Goal: Task Accomplishment & Management: Use online tool/utility

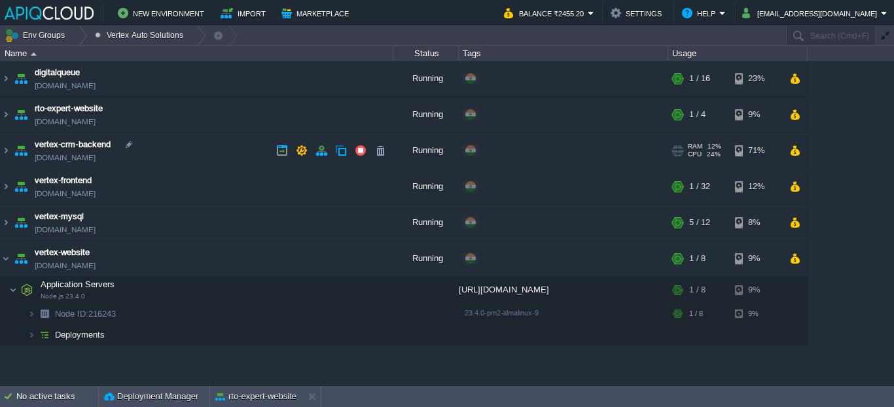
click at [205, 150] on td "vertex-crm-backend [DOMAIN_NAME]" at bounding box center [197, 151] width 393 height 36
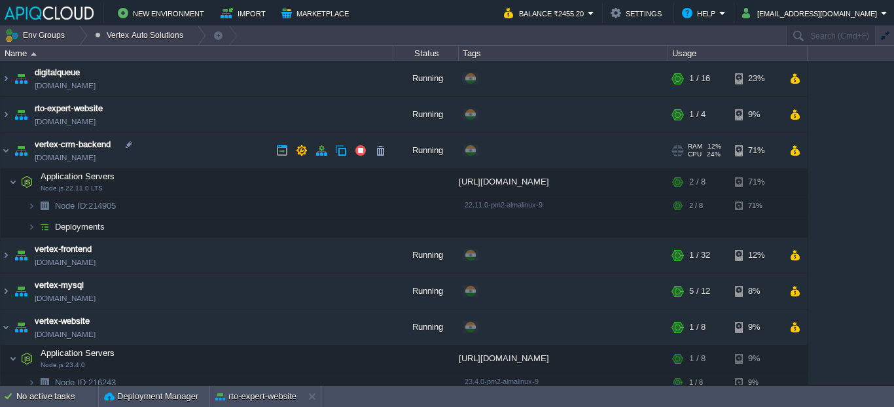
click at [96, 161] on link "[DOMAIN_NAME]" at bounding box center [65, 157] width 61 height 13
click at [184, 154] on td "vertex-crm-backend [DOMAIN_NAME]" at bounding box center [197, 151] width 393 height 36
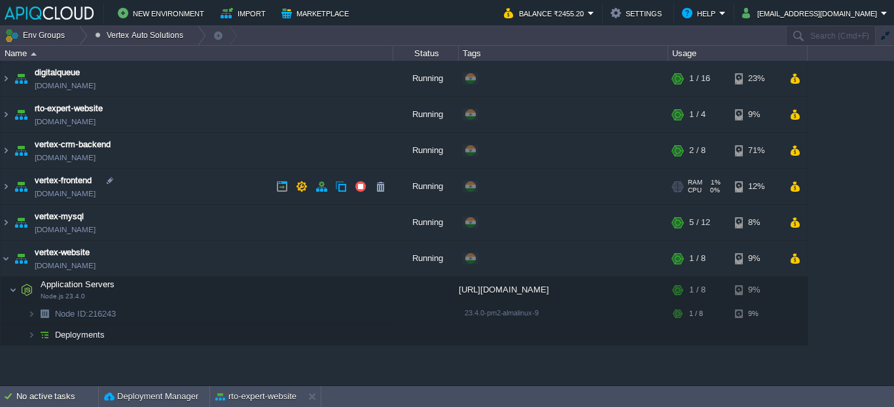
click at [184, 179] on td "vertex-frontend [DOMAIN_NAME]" at bounding box center [197, 187] width 393 height 36
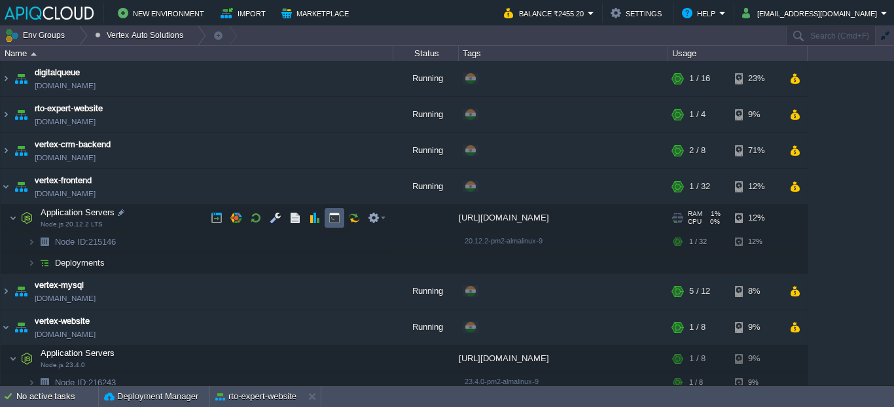
click at [326, 216] on td at bounding box center [334, 218] width 20 height 20
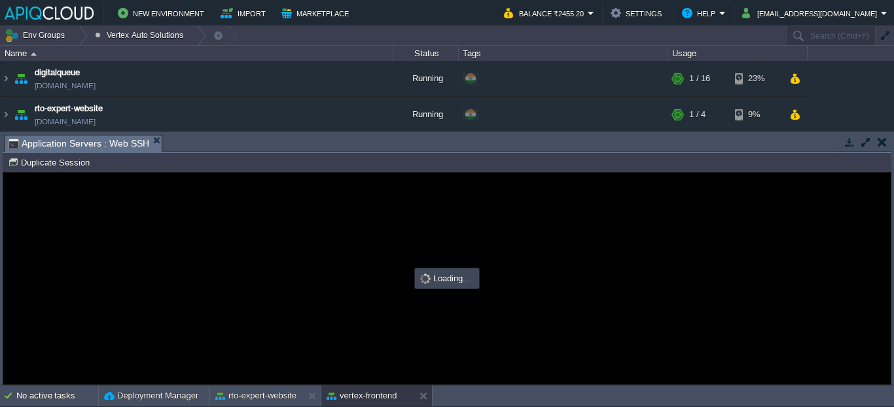
type input "#000000"
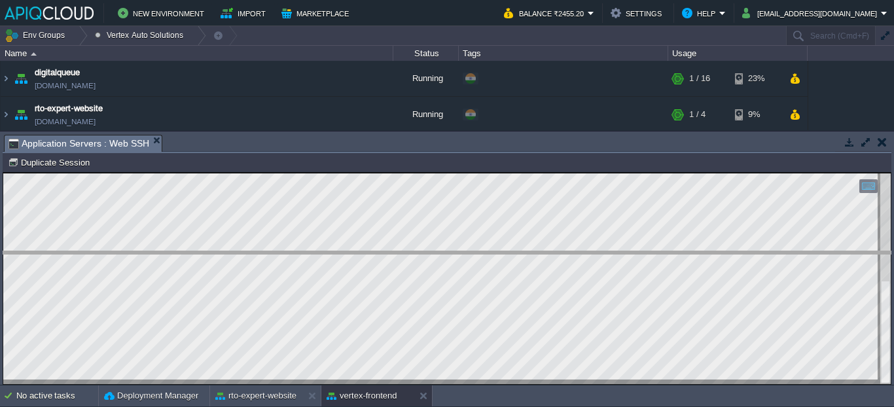
drag, startPoint x: 194, startPoint y: 142, endPoint x: 198, endPoint y: 255, distance: 113.2
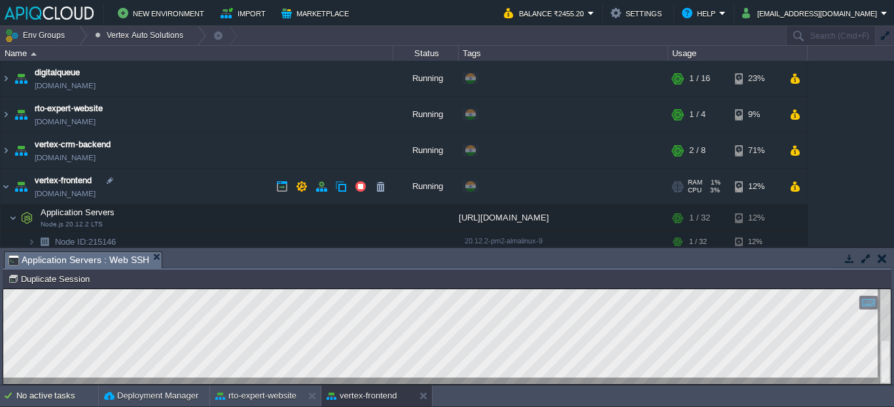
click at [96, 190] on link "[DOMAIN_NAME]" at bounding box center [65, 193] width 61 height 13
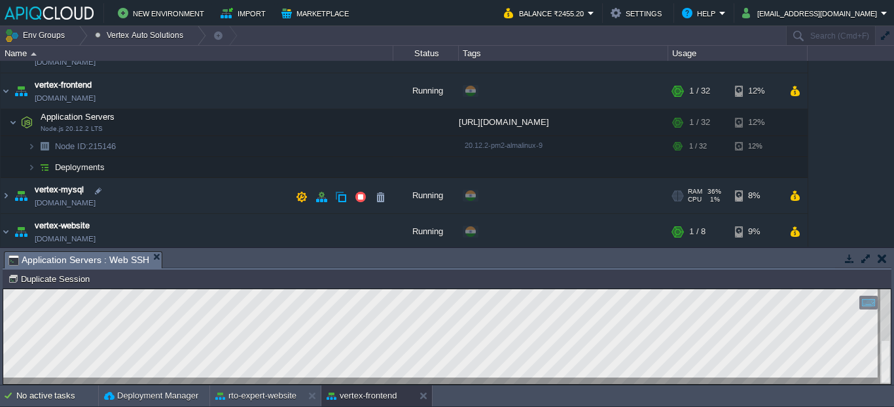
scroll to position [96, 0]
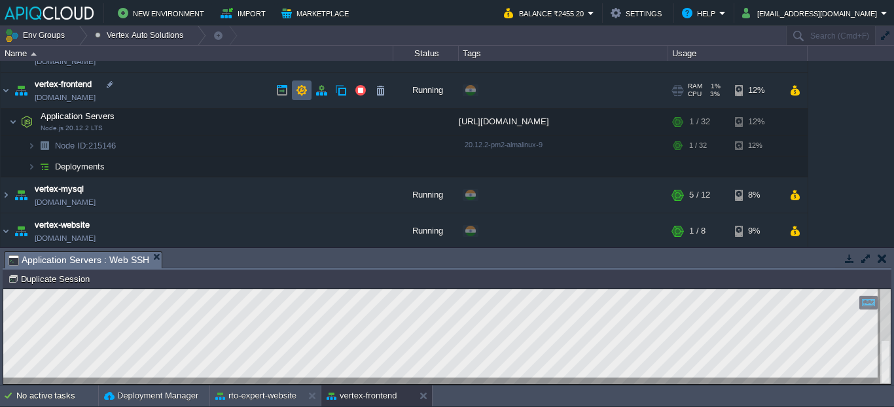
click at [304, 88] on button "button" at bounding box center [302, 90] width 12 height 12
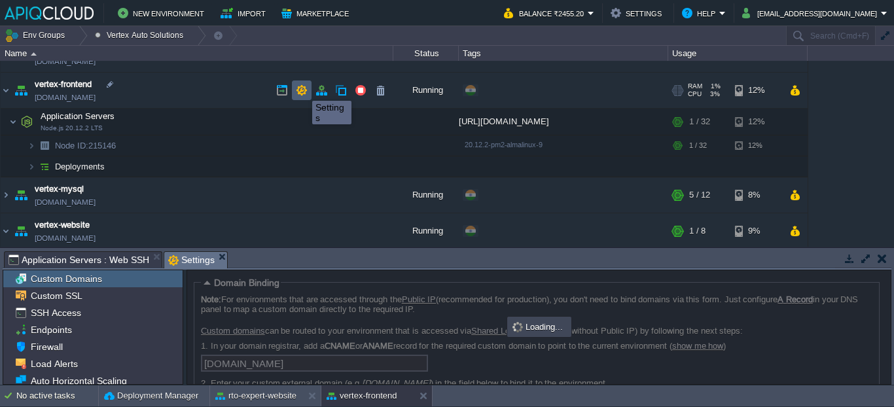
scroll to position [77, 0]
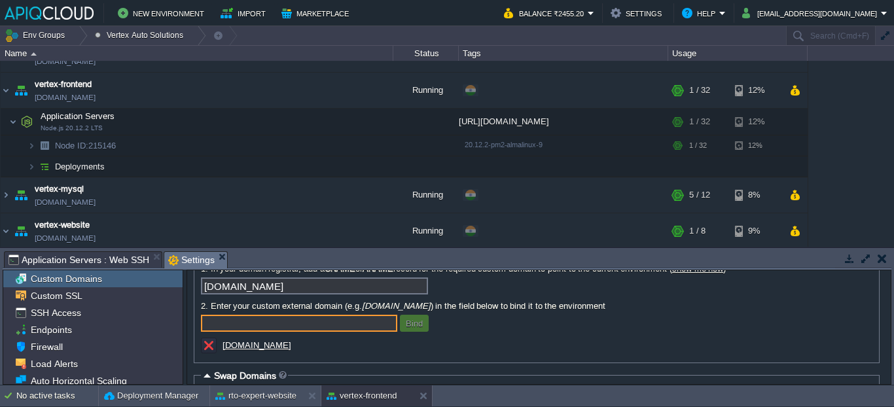
click at [266, 350] on u "[DOMAIN_NAME]" at bounding box center [256, 345] width 69 height 10
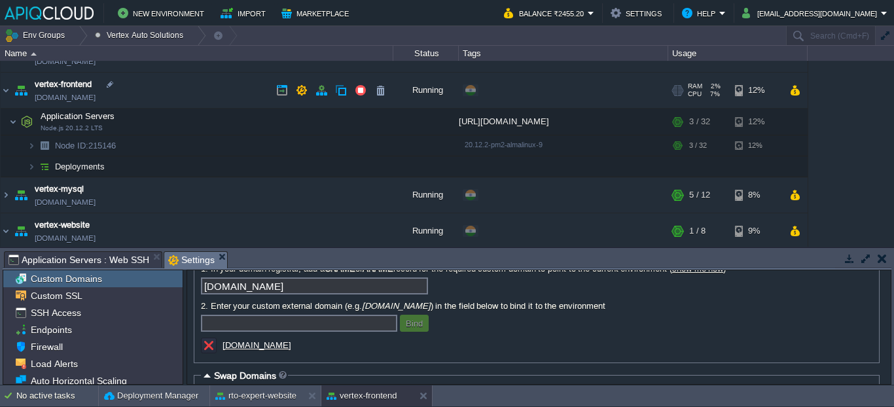
click at [188, 89] on td "vertex-frontend [DOMAIN_NAME]" at bounding box center [197, 91] width 393 height 36
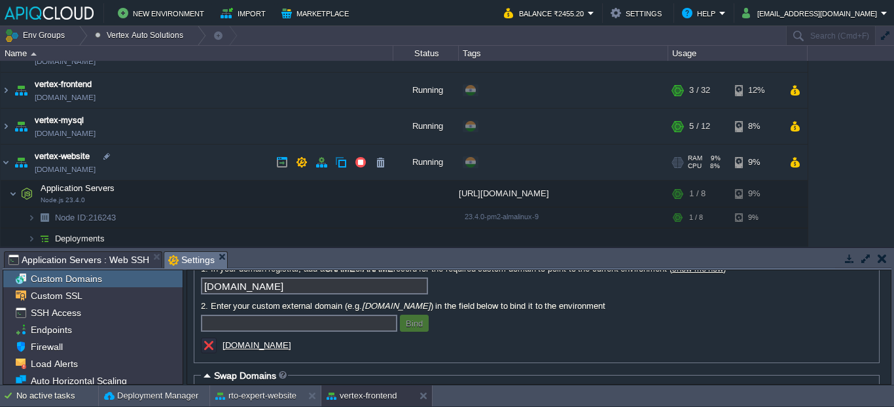
click at [196, 165] on td "vertex-website [DOMAIN_NAME]" at bounding box center [197, 163] width 393 height 36
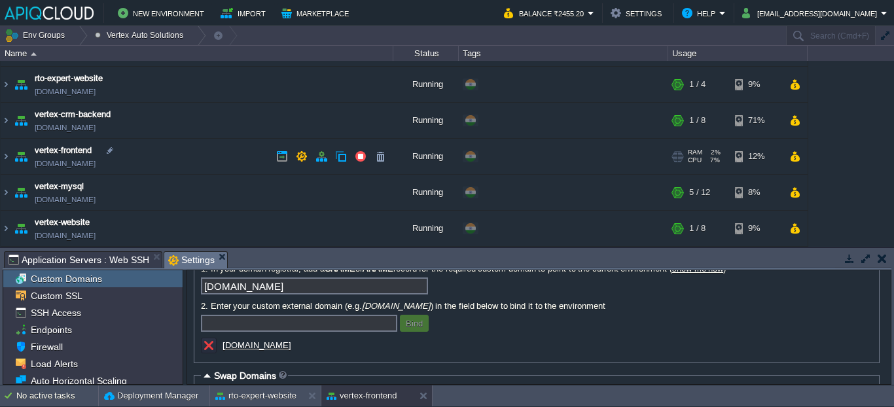
scroll to position [30, 0]
click at [881, 258] on button "button" at bounding box center [881, 259] width 9 height 12
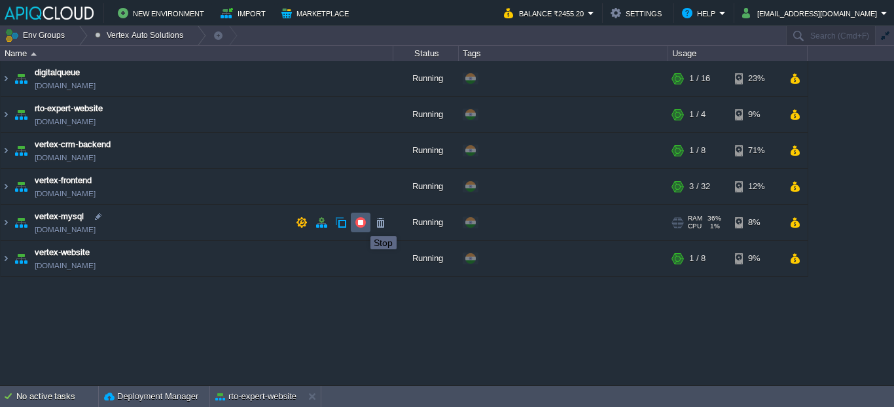
click at [360, 224] on button "button" at bounding box center [361, 223] width 12 height 12
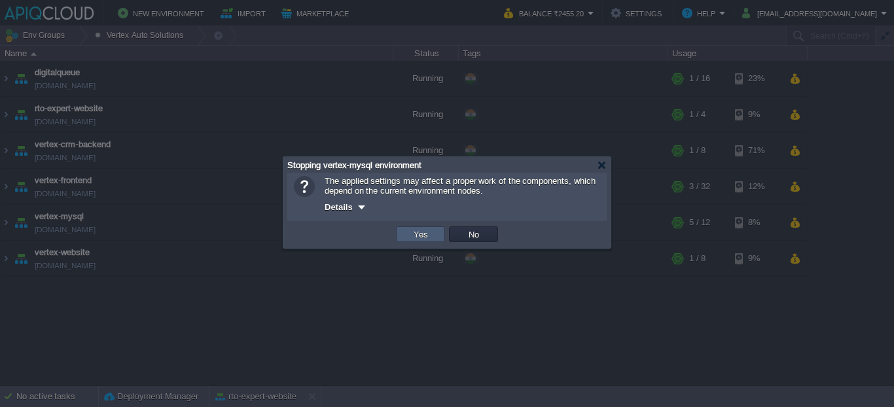
click at [408, 234] on td "Yes" at bounding box center [420, 234] width 49 height 16
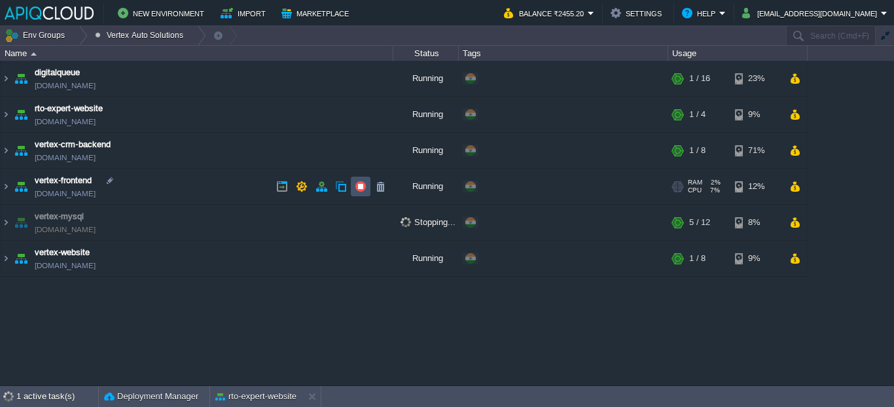
click at [355, 185] on button "button" at bounding box center [361, 187] width 12 height 12
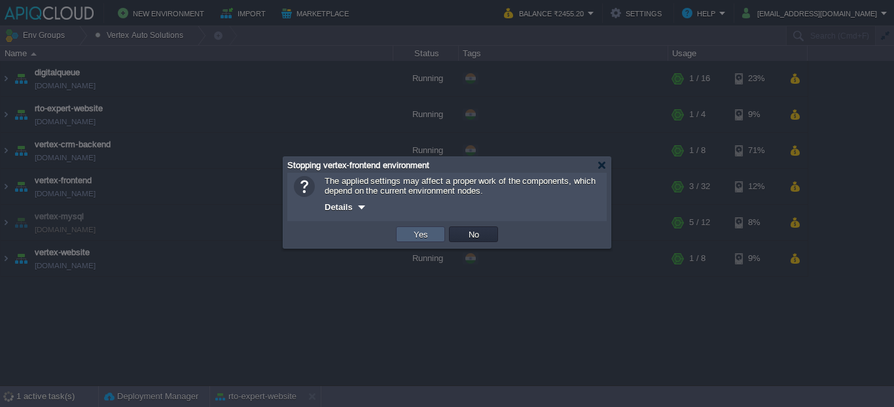
click at [407, 235] on td "Yes" at bounding box center [420, 234] width 49 height 16
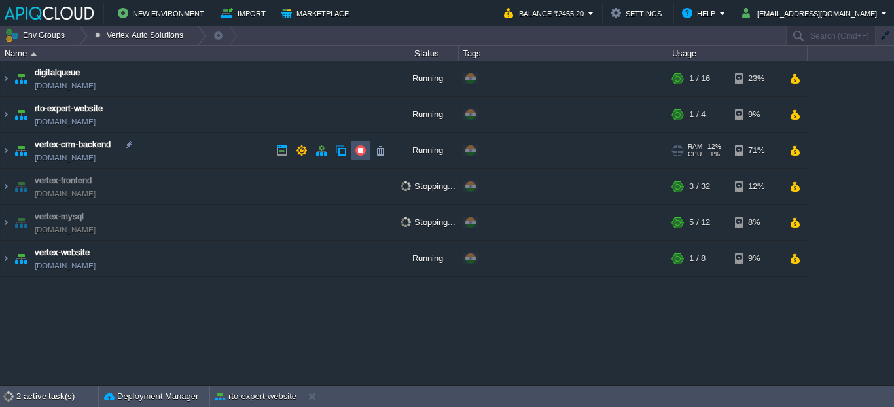
click at [357, 147] on button "button" at bounding box center [361, 151] width 12 height 12
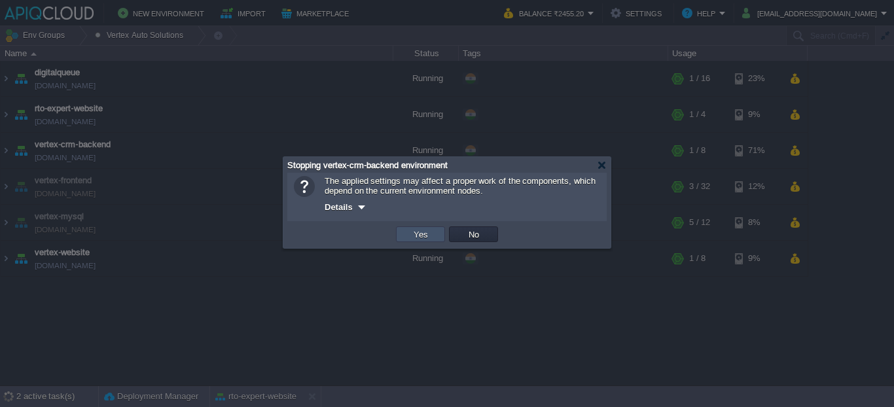
click at [416, 238] on button "Yes" at bounding box center [421, 234] width 22 height 12
